Goal: Task Accomplishment & Management: Manage account settings

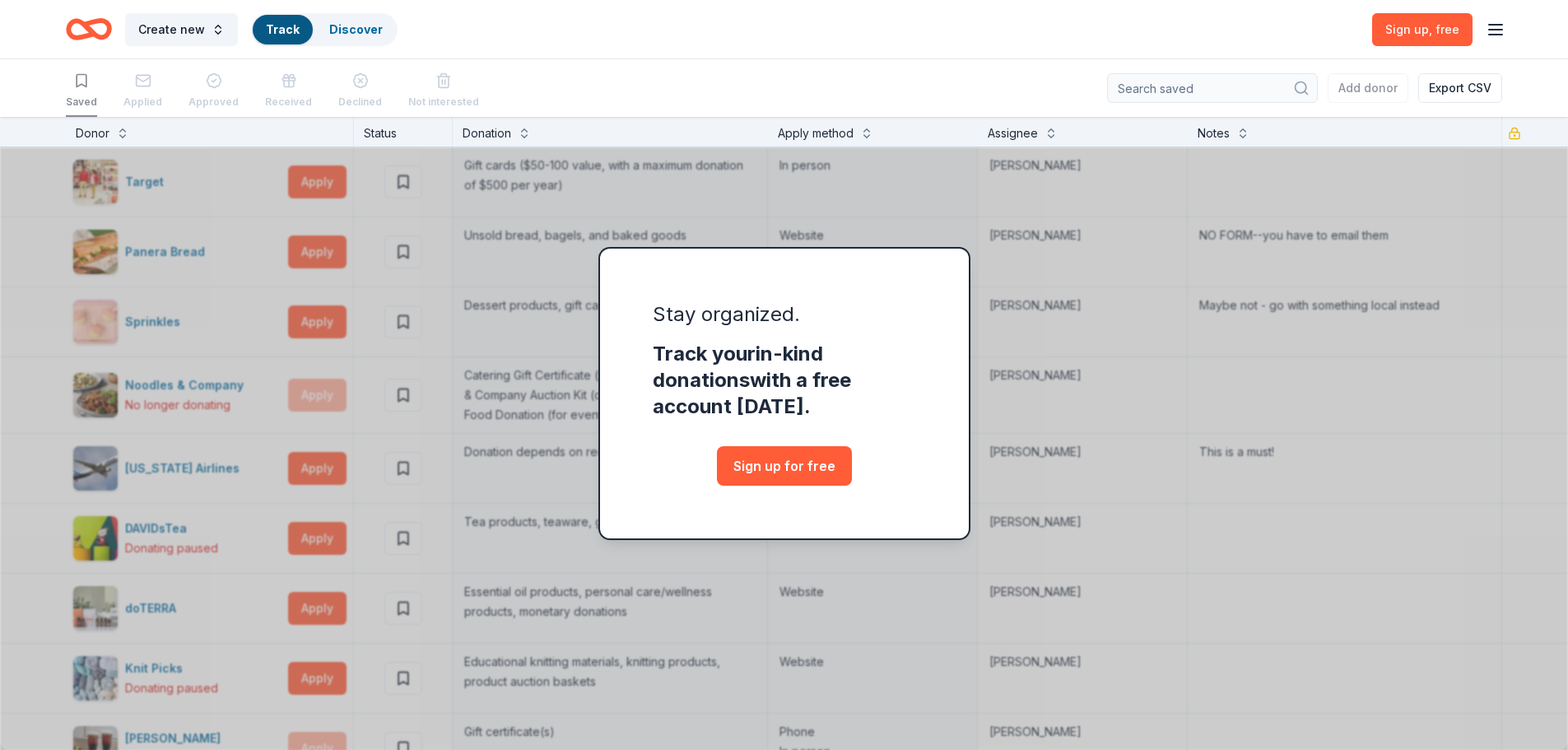
click at [1492, 31] on icon "button" at bounding box center [1495, 29] width 20 height 20
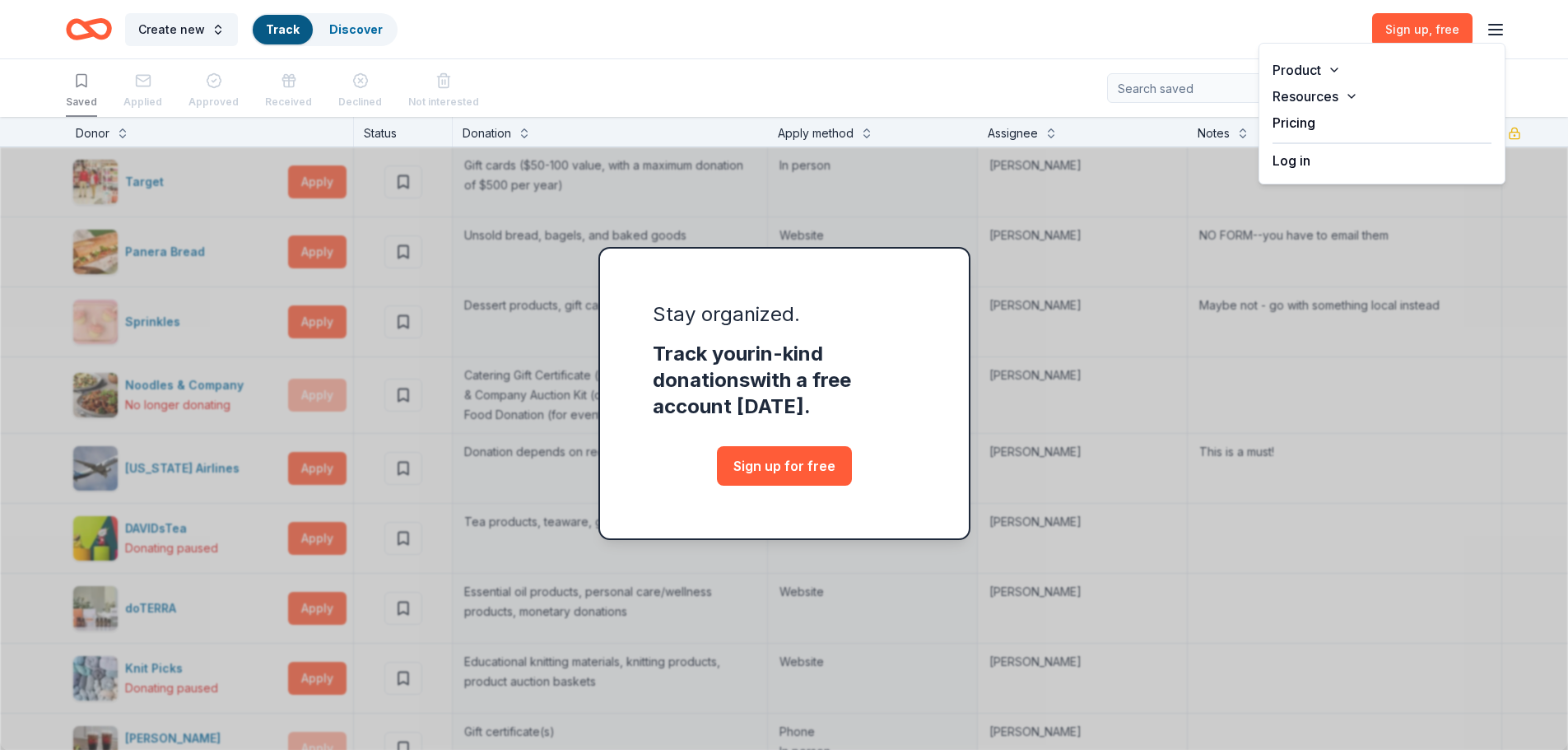
click at [1296, 163] on button "Log in" at bounding box center [1291, 160] width 38 height 20
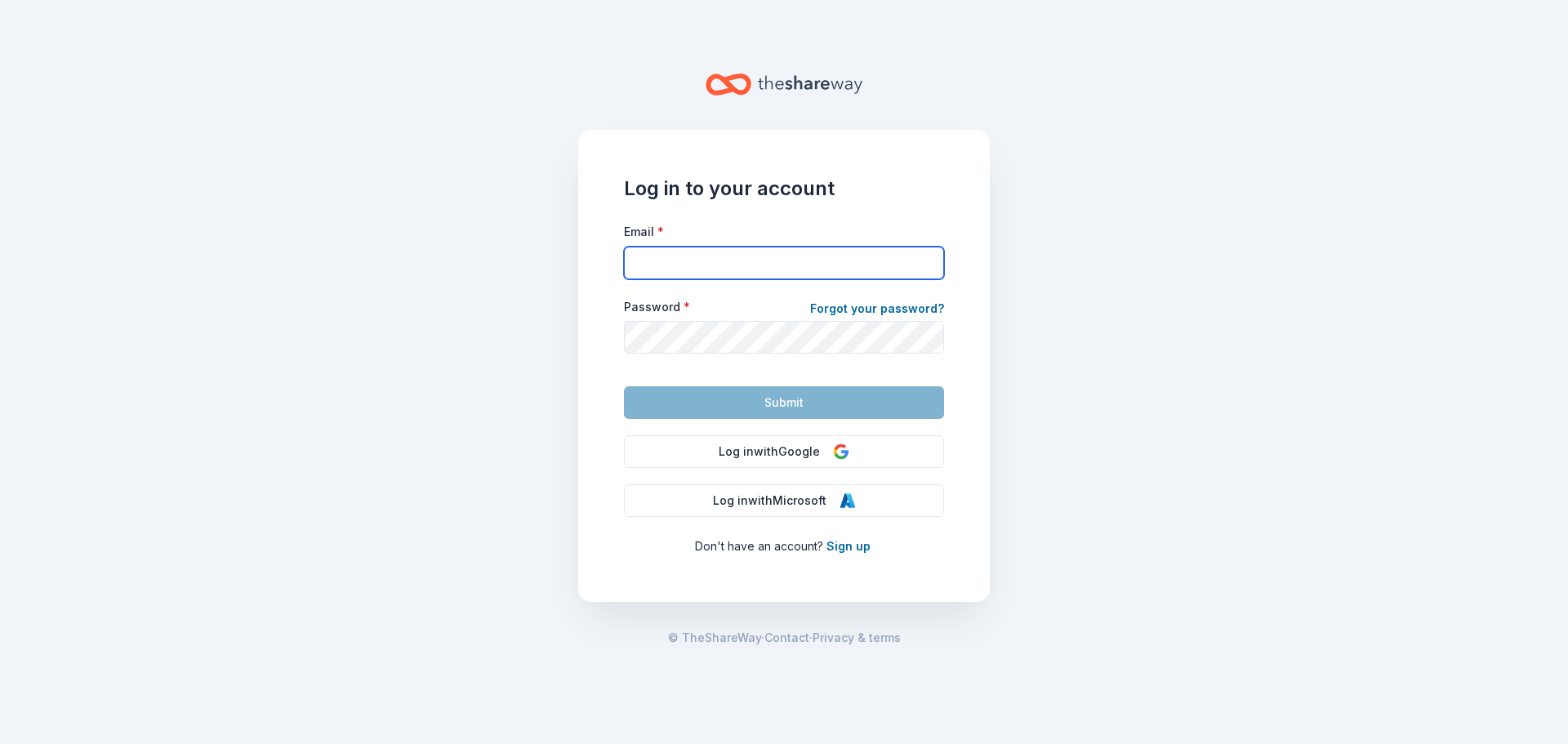
click at [680, 263] on input "Email *" at bounding box center [784, 262] width 320 height 33
type input "[EMAIL_ADDRESS][DOMAIN_NAME]"
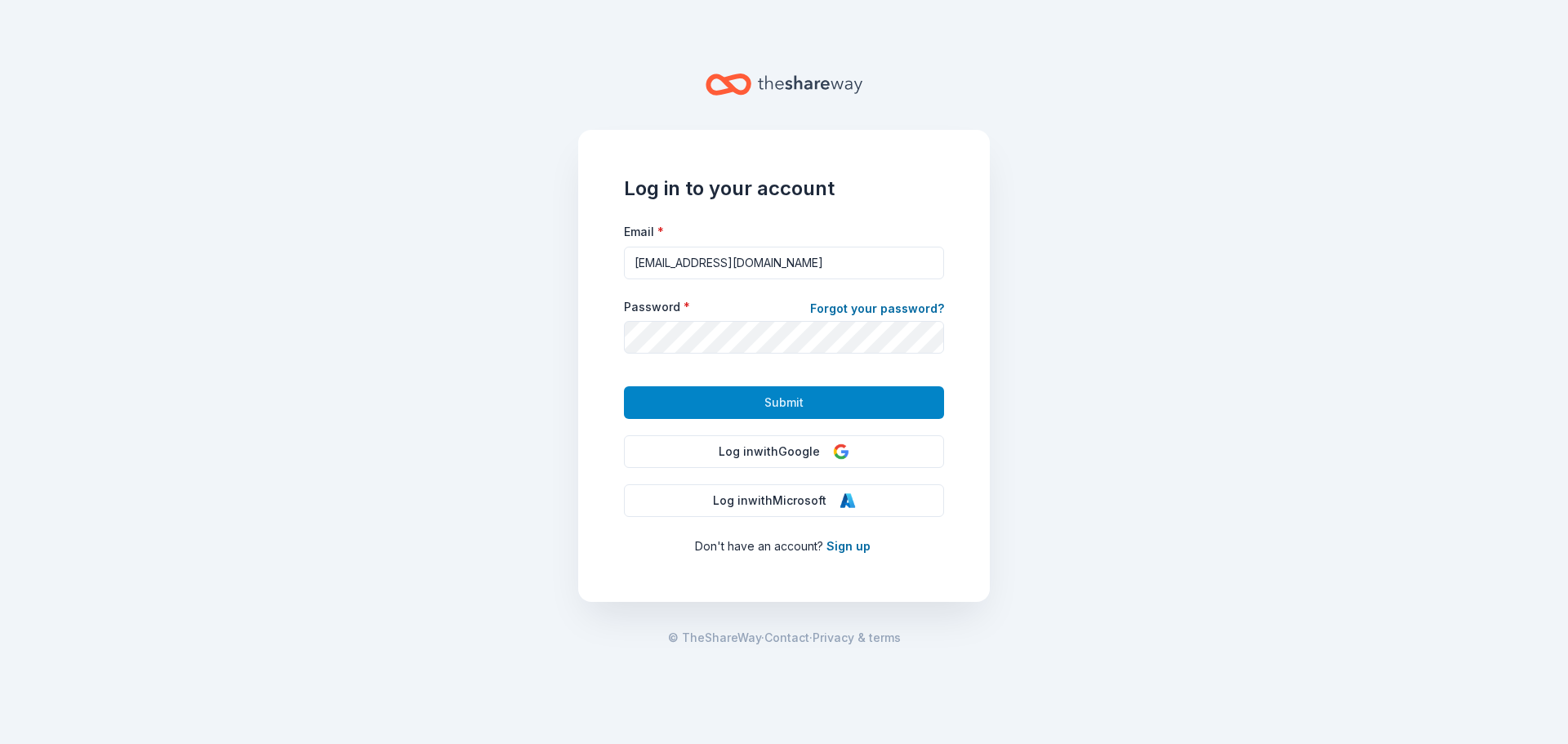
click at [751, 409] on button "Submit" at bounding box center [784, 403] width 320 height 33
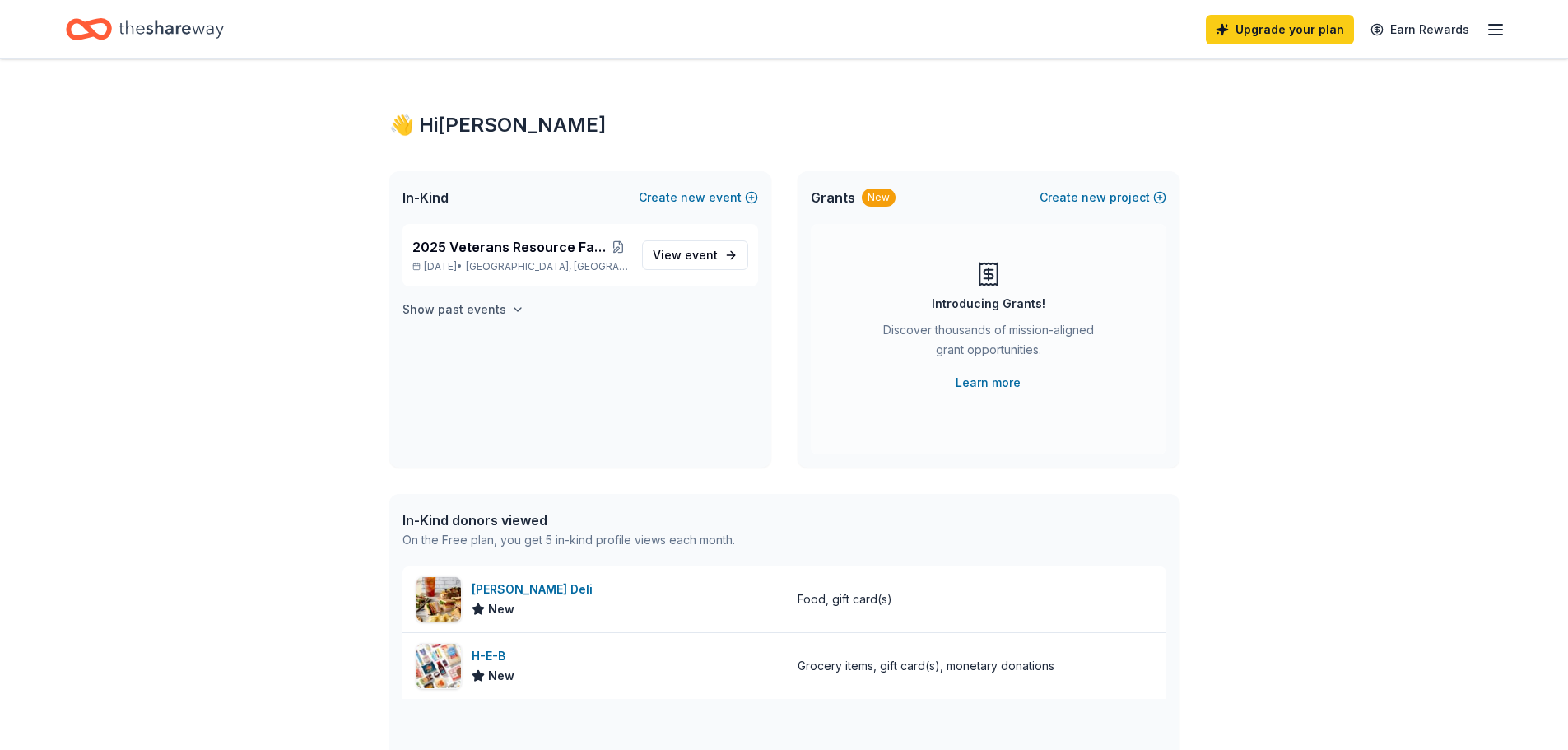
click at [476, 306] on h4 "Show past events" at bounding box center [453, 309] width 103 height 20
